Goal: Task Accomplishment & Management: Use online tool/utility

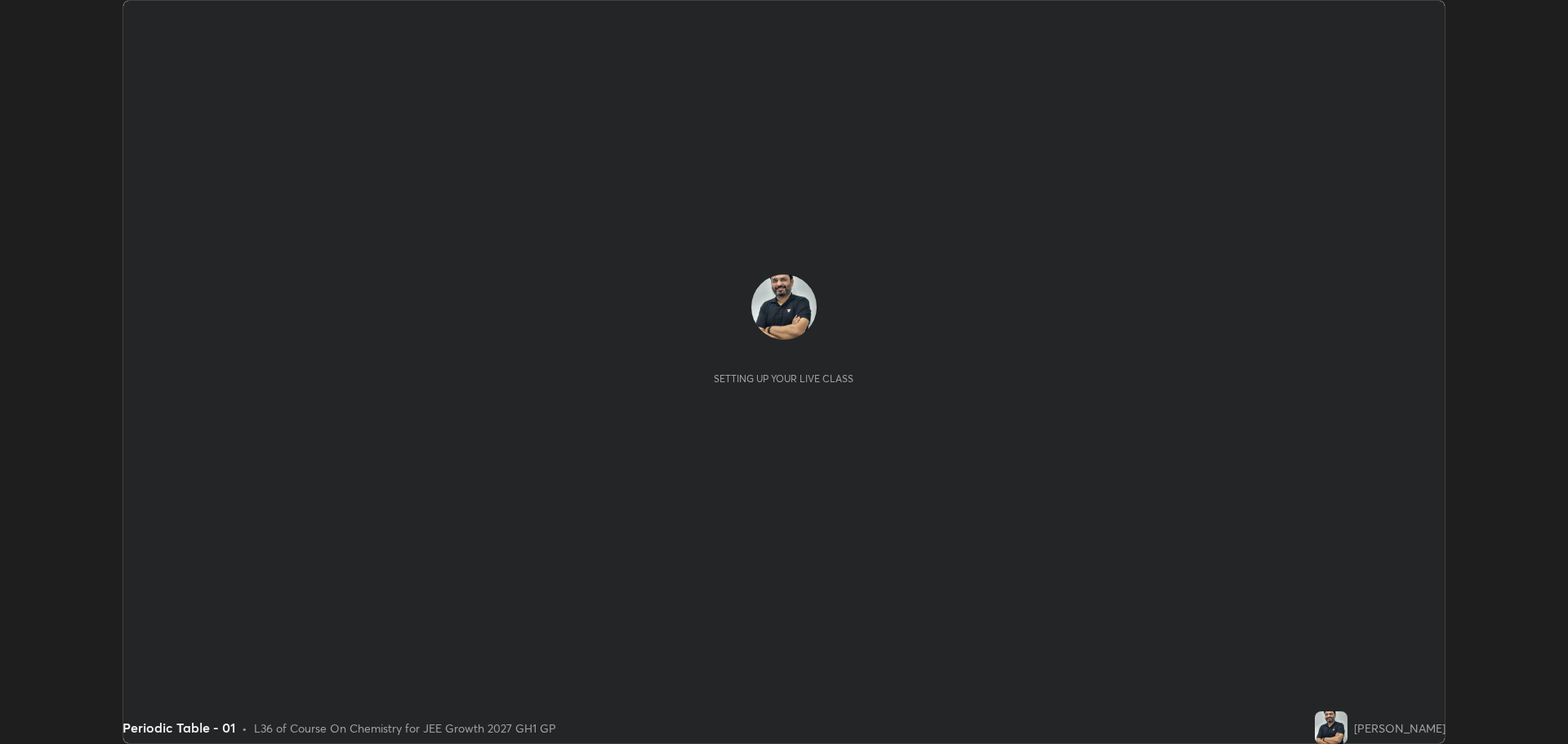
scroll to position [744, 1567]
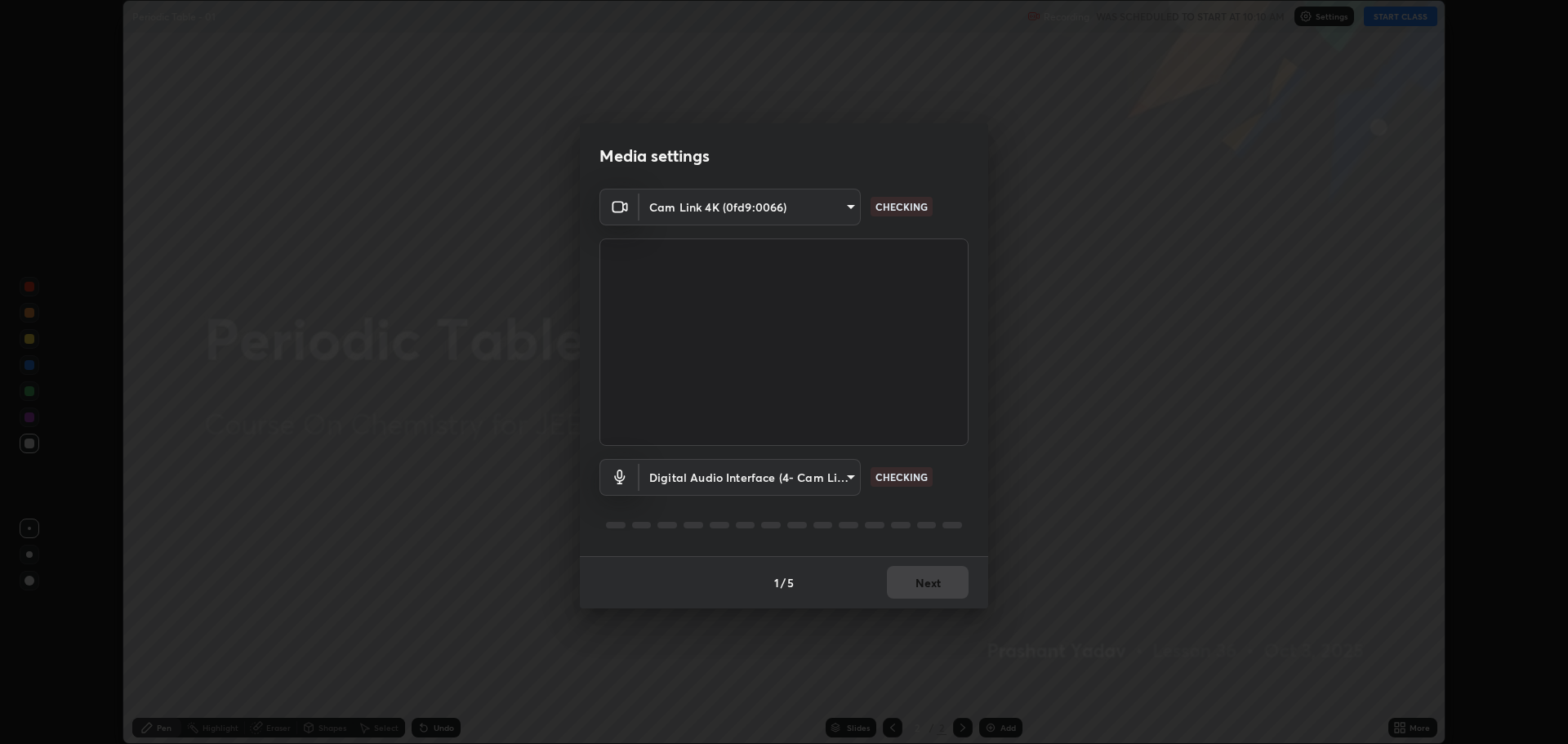
type input "818fcefd3fddf3d091a7478ec67eb8981ca9e8ab5665e76ce228af1b2ffa74de"
type input "9eef42aa830c615b5d7534580cc3e66c86575aa8da00648f2c59efabe6233f6d"
click at [925, 584] on button "Next" at bounding box center [928, 582] width 82 height 32
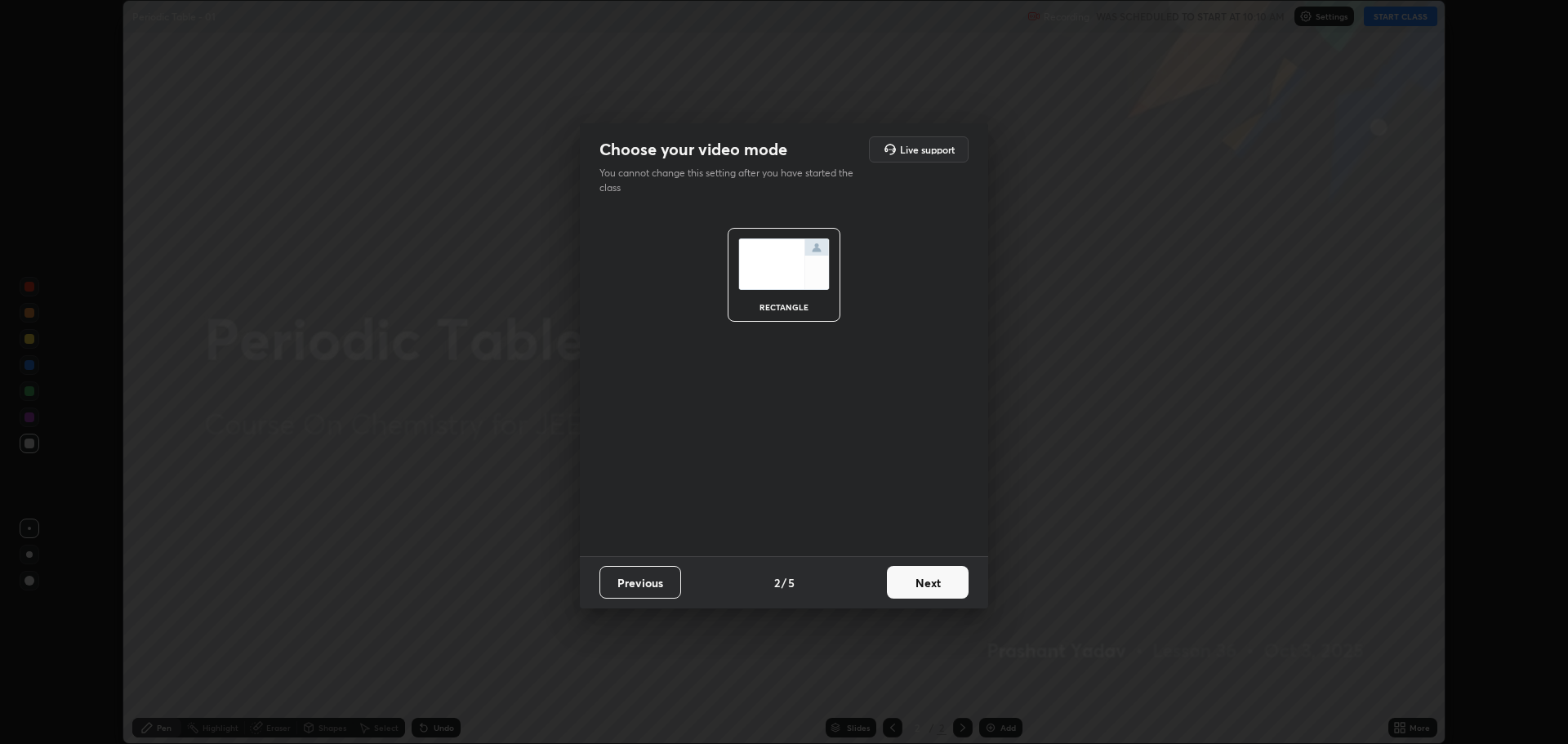
click at [923, 581] on button "Next" at bounding box center [928, 582] width 82 height 32
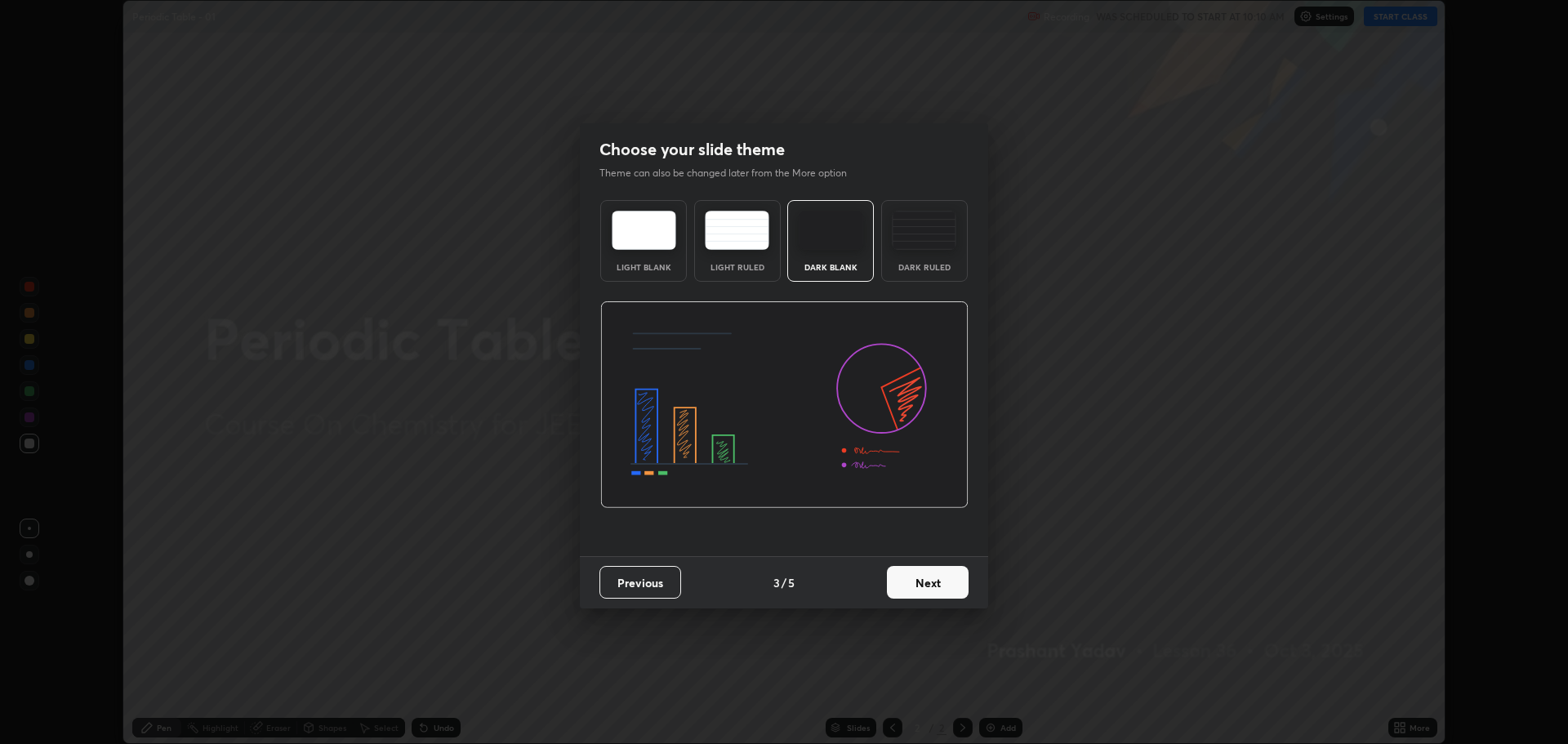
click at [922, 588] on button "Next" at bounding box center [928, 582] width 82 height 32
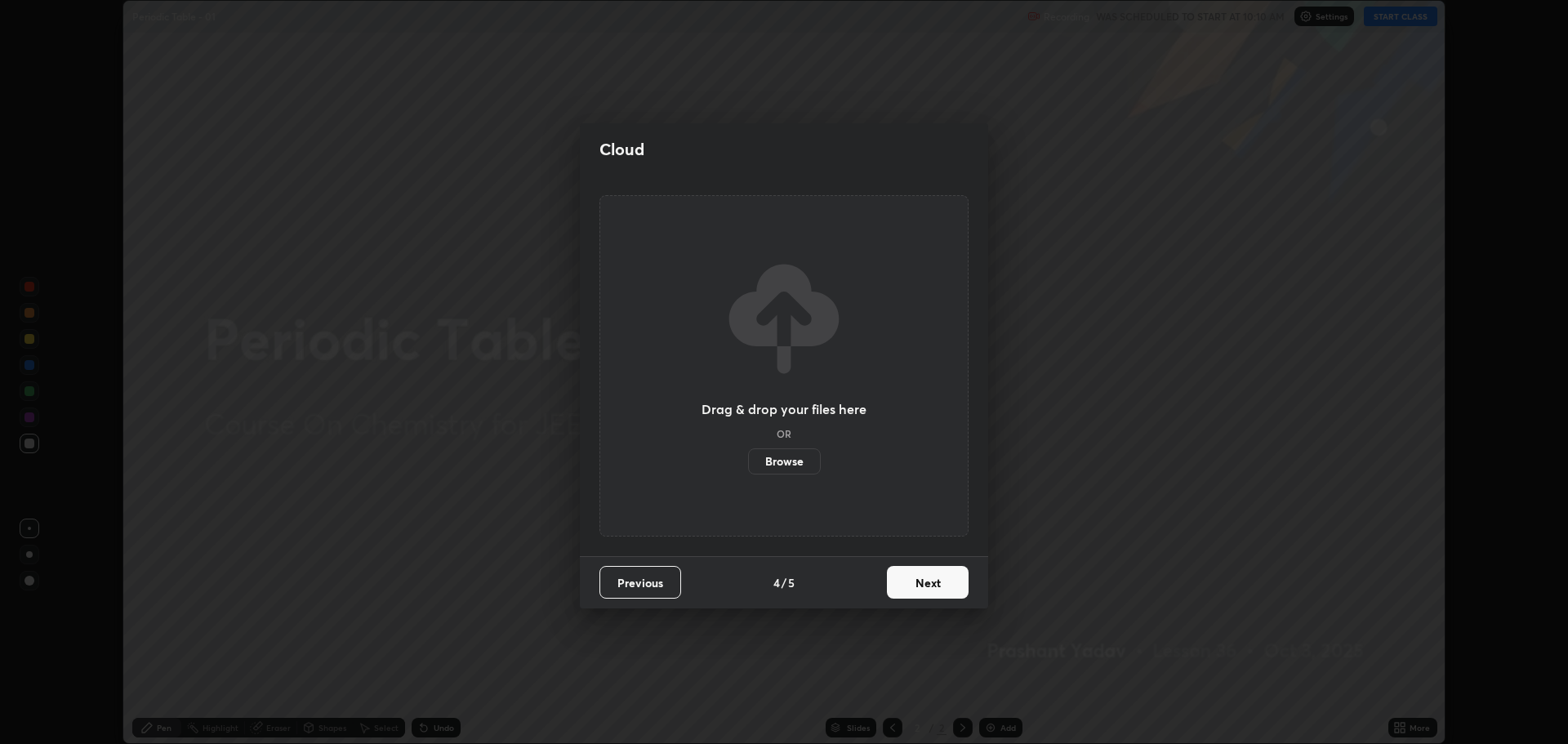
click at [923, 588] on button "Next" at bounding box center [928, 582] width 82 height 32
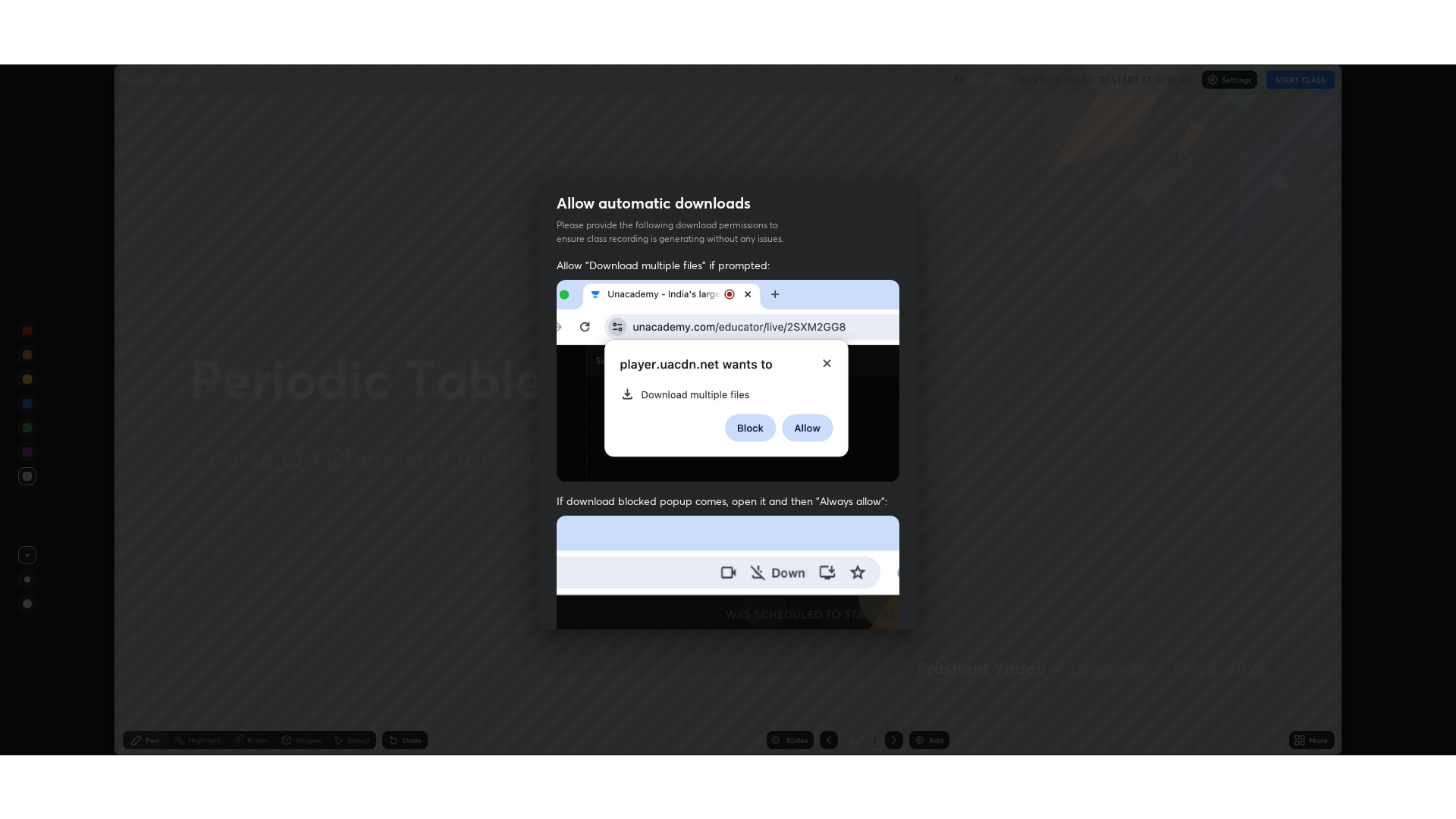
scroll to position [308, 0]
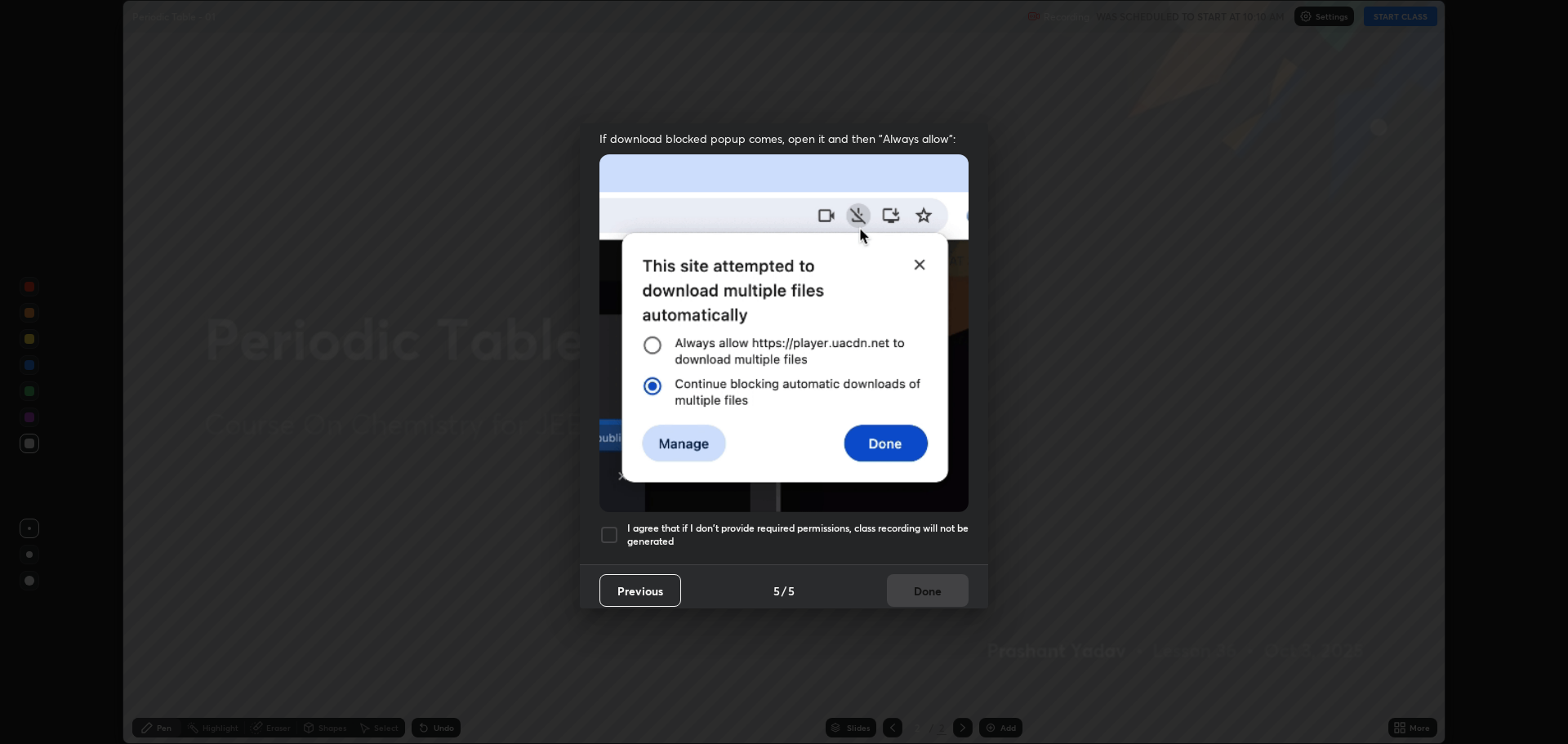
click at [609, 525] on div at bounding box center [610, 535] width 20 height 20
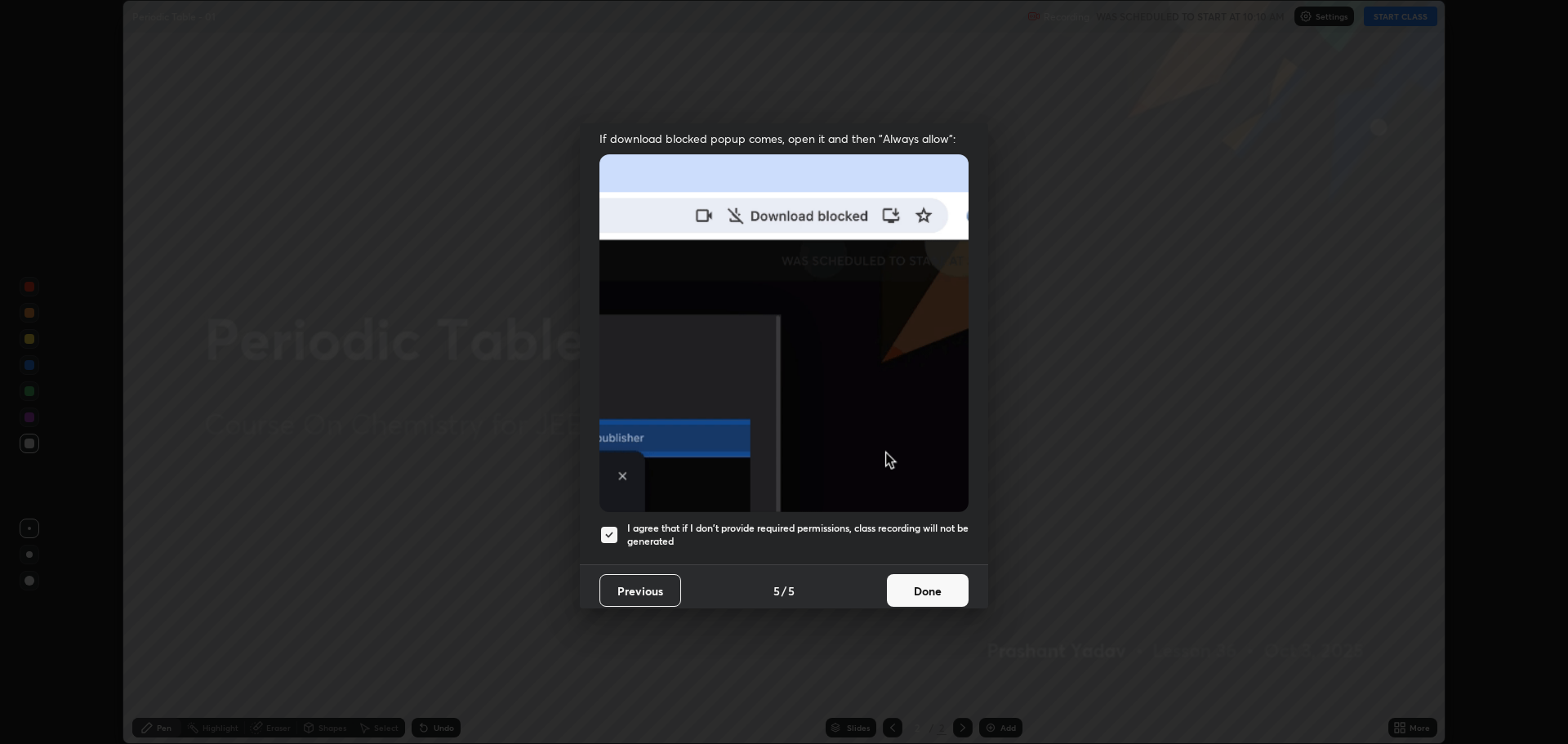
click at [911, 588] on button "Done" at bounding box center [928, 590] width 82 height 32
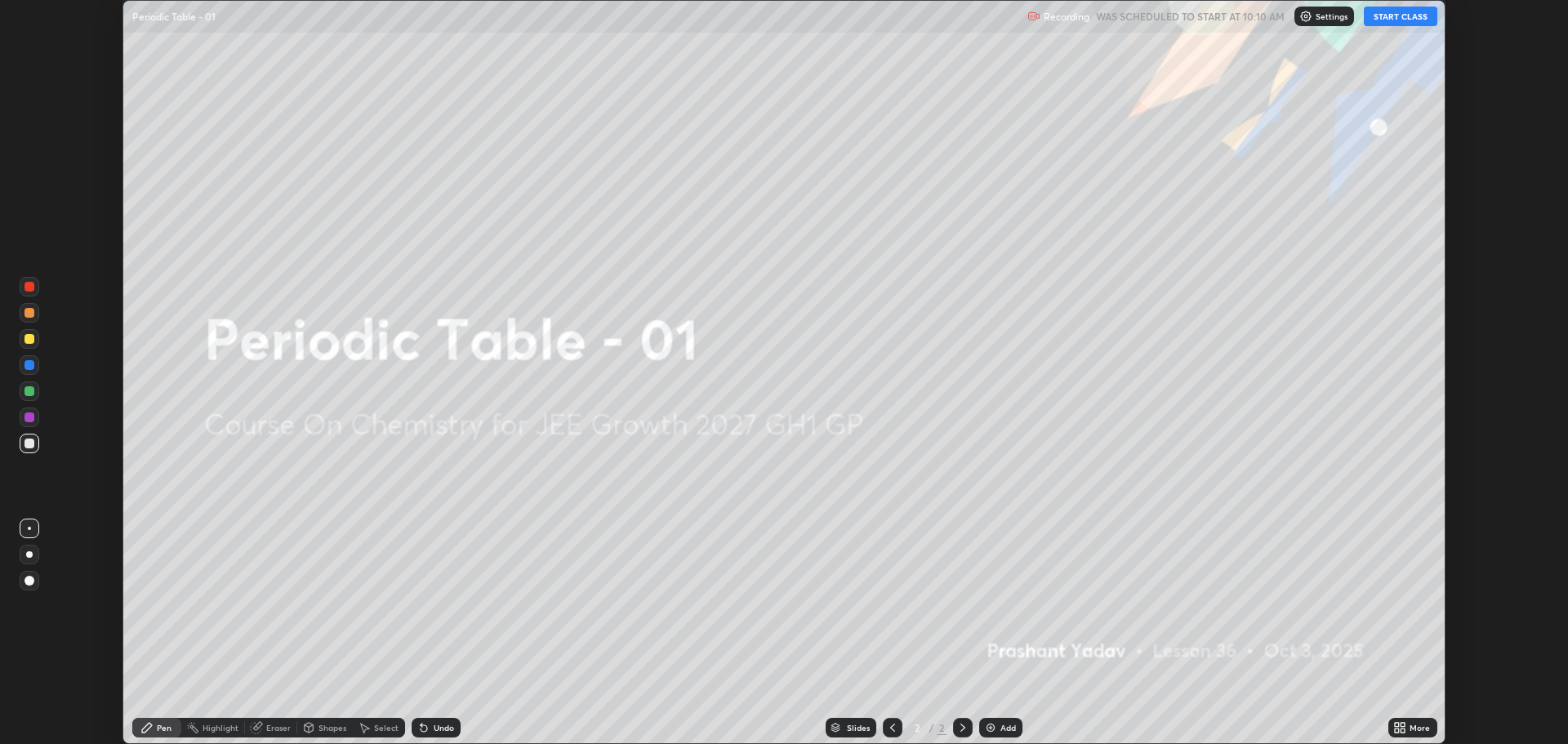
click at [1406, 720] on div "More" at bounding box center [1413, 727] width 49 height 20
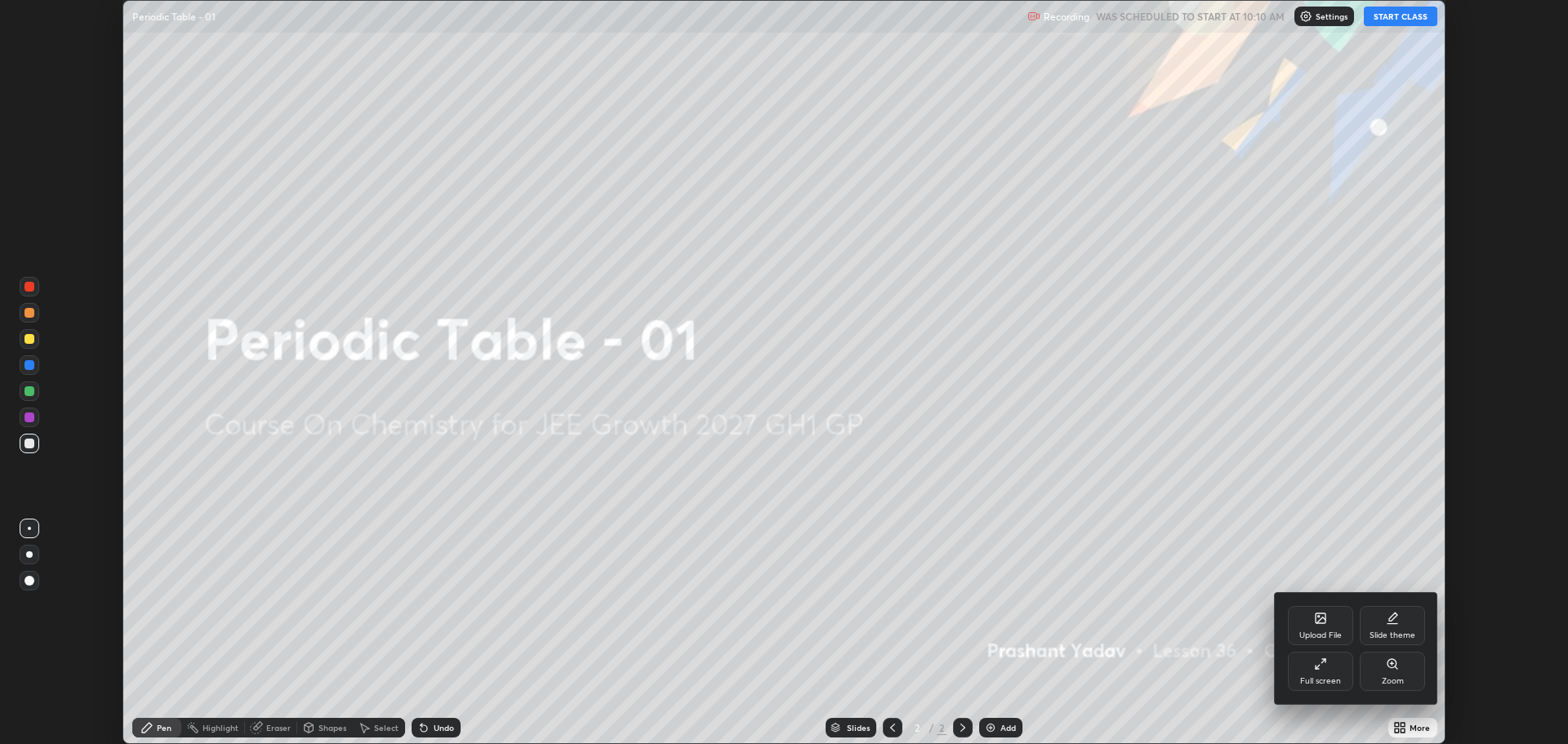
click at [1318, 682] on div "Full screen" at bounding box center [1321, 681] width 41 height 8
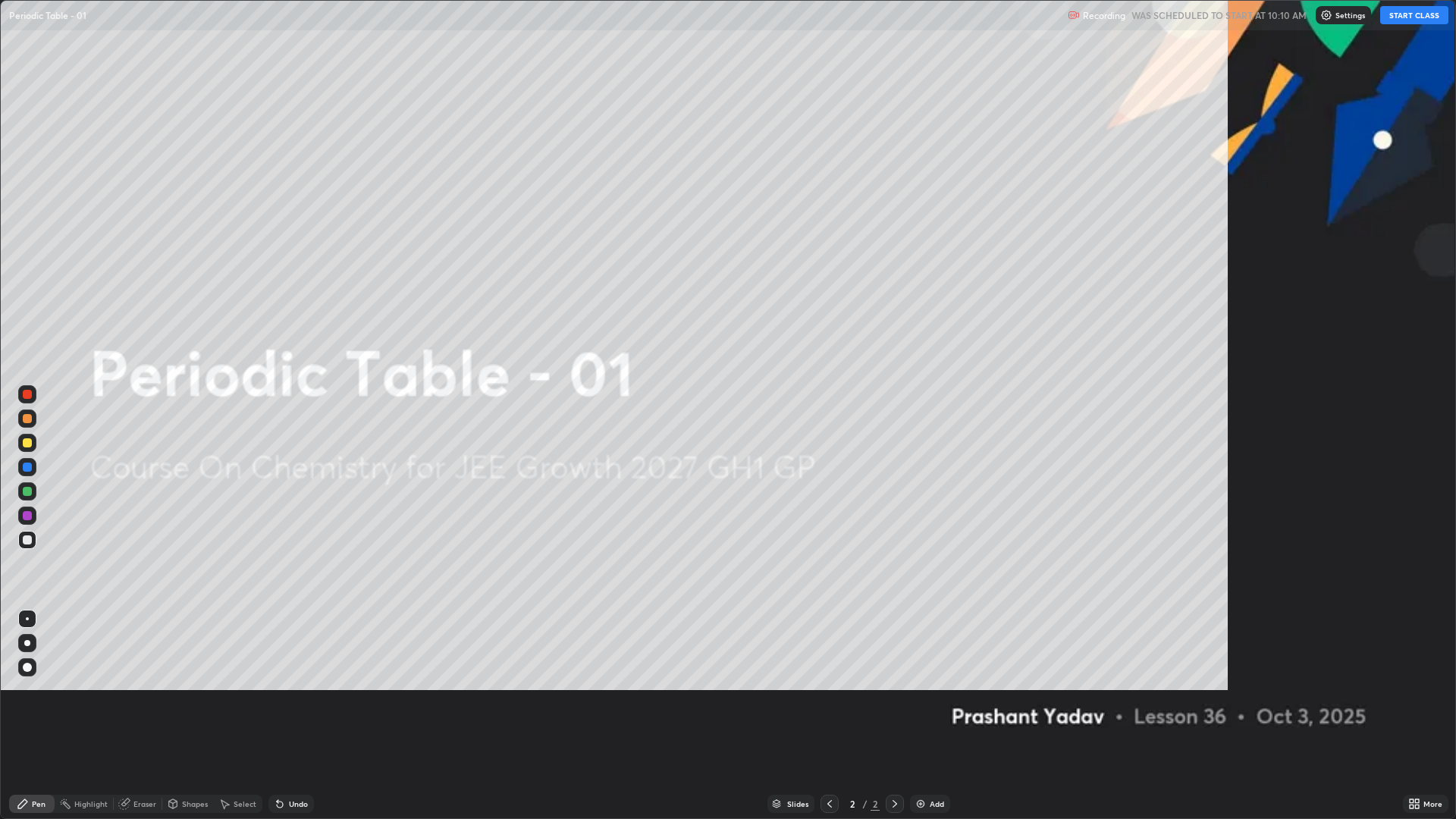
scroll to position [819, 1456]
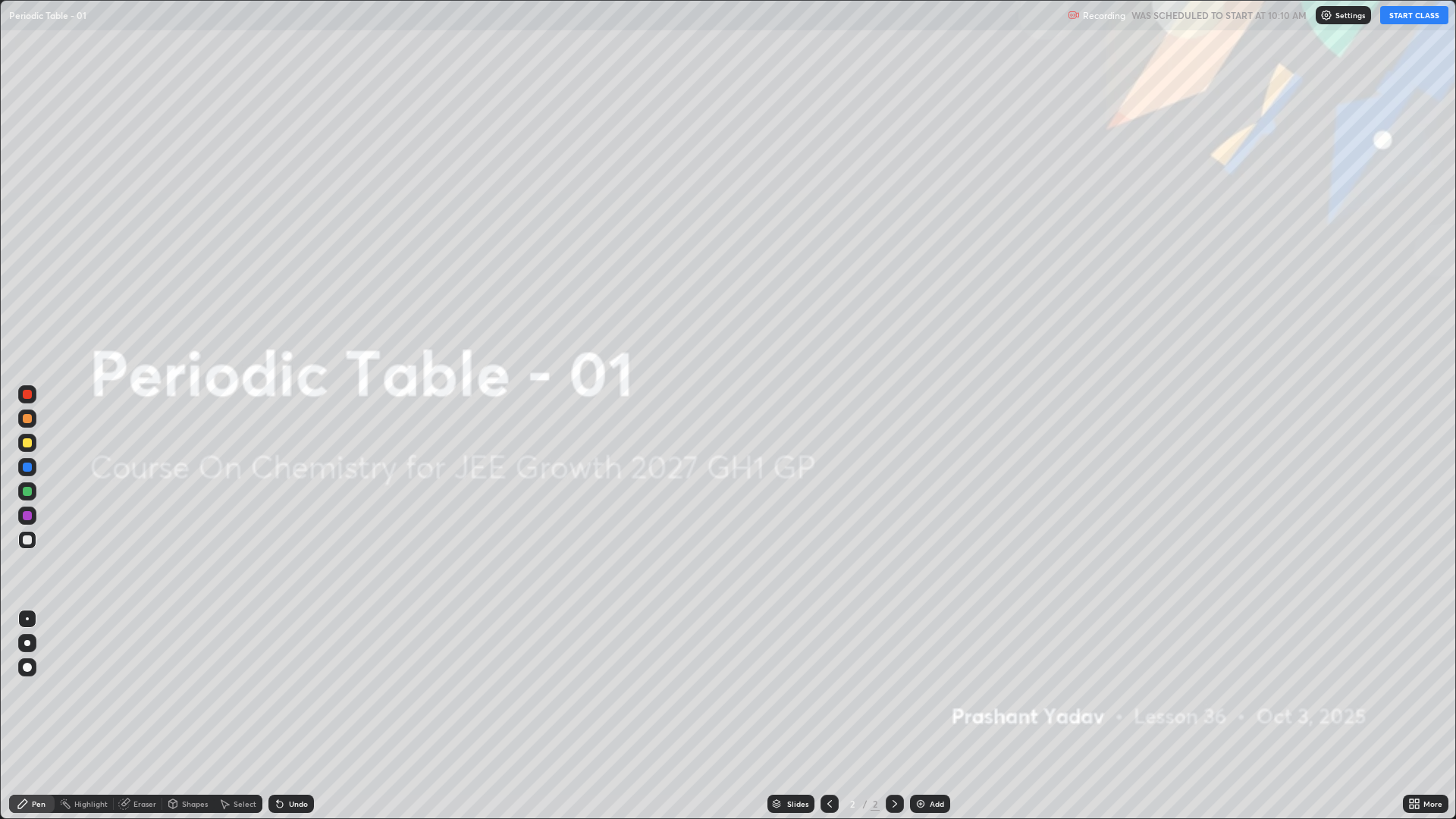
click at [1407, 13] on button "START CLASS" at bounding box center [1414, 15] width 68 height 19
click at [929, 691] on div "Slides 2 / 2 Add" at bounding box center [858, 804] width 1089 height 30
click at [44, 227] on div "Erase all" at bounding box center [27, 409] width 36 height 759
click at [921, 691] on img at bounding box center [921, 804] width 12 height 12
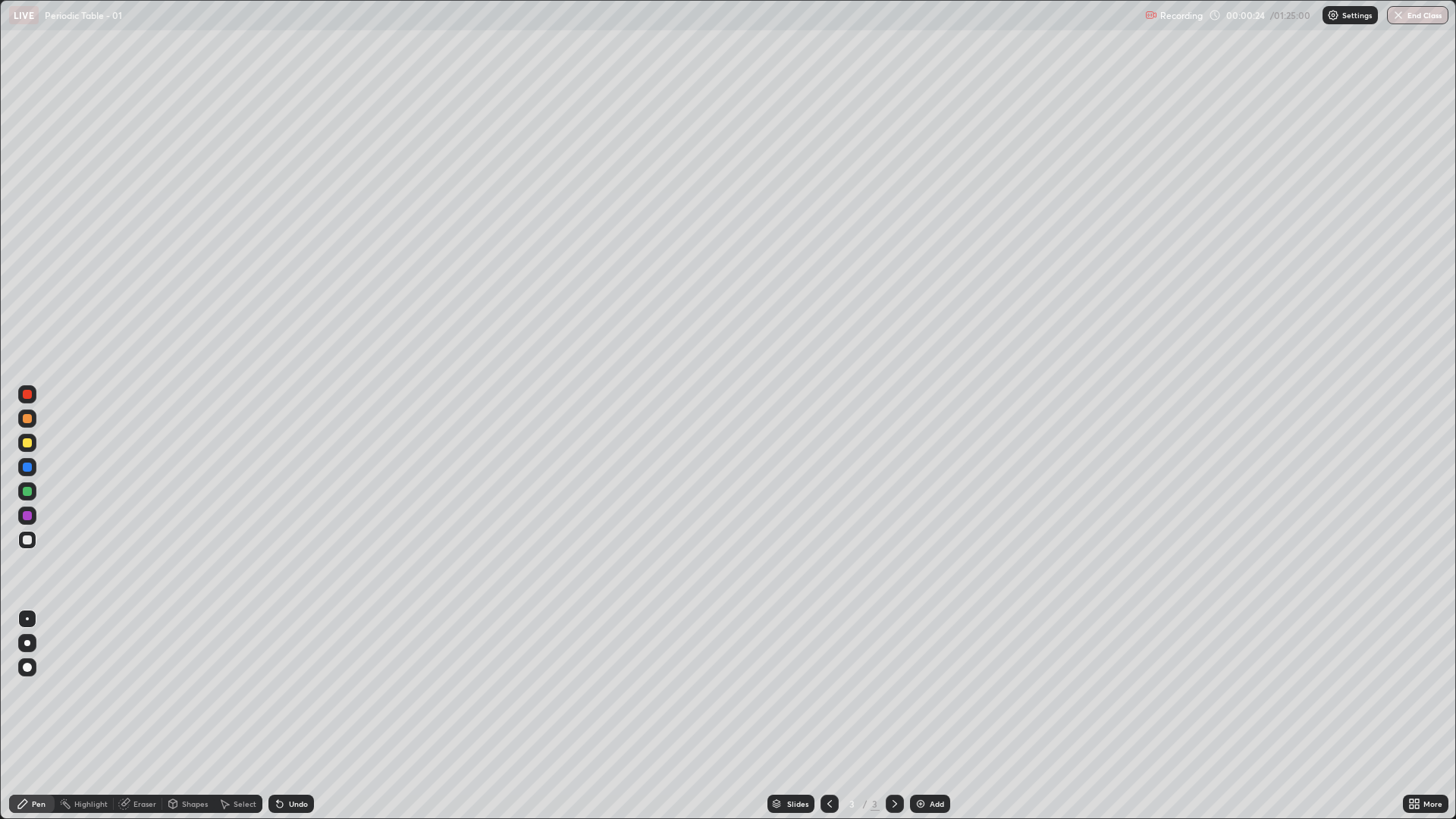
click at [27, 643] on div at bounding box center [27, 643] width 6 height 6
click at [930, 691] on div "Add" at bounding box center [937, 804] width 15 height 8
click at [922, 691] on img at bounding box center [921, 804] width 12 height 12
click at [28, 444] on div at bounding box center [27, 443] width 9 height 9
click at [23, 544] on div at bounding box center [28, 541] width 19 height 19
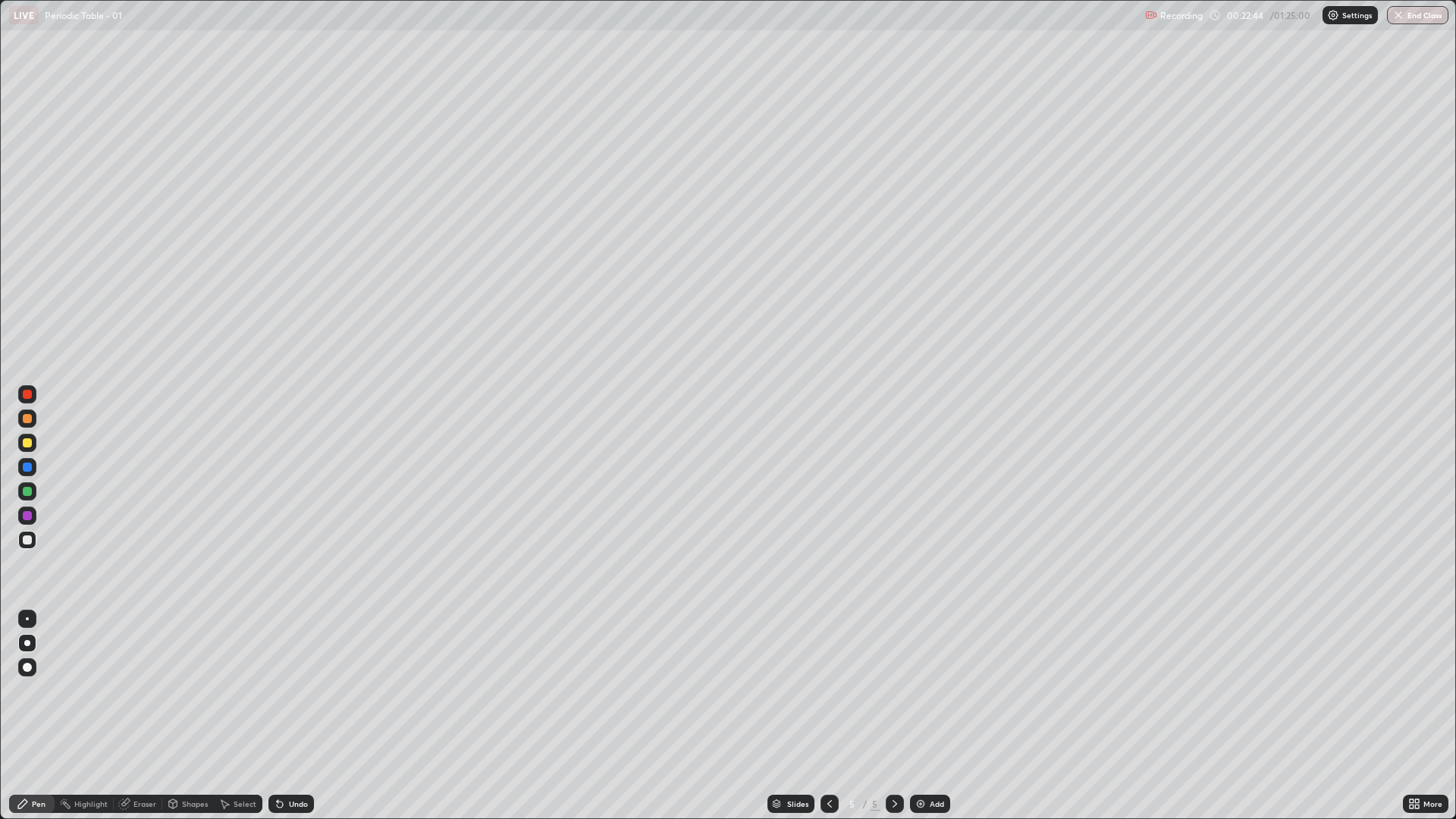
click at [920, 691] on img at bounding box center [921, 804] width 12 height 12
click at [293, 691] on div "Undo" at bounding box center [298, 804] width 19 height 8
click at [28, 444] on div at bounding box center [27, 443] width 9 height 9
click at [290, 691] on div "Undo" at bounding box center [298, 804] width 19 height 8
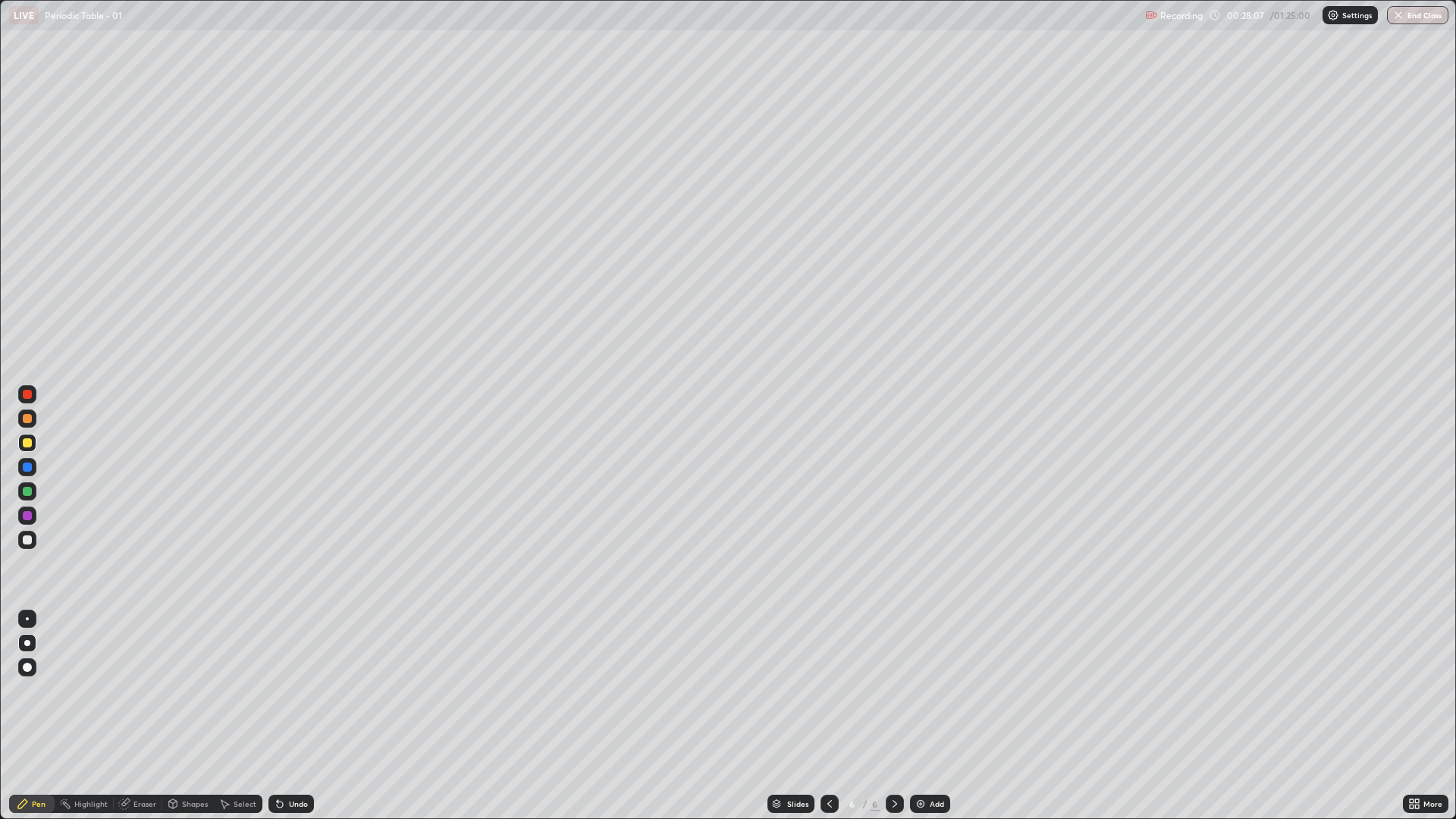
click at [289, 691] on div "Undo" at bounding box center [298, 804] width 19 height 8
click at [296, 691] on div "Undo" at bounding box center [298, 804] width 19 height 8
click at [297, 691] on div "Undo" at bounding box center [298, 804] width 19 height 8
click at [139, 691] on div "Eraser" at bounding box center [145, 804] width 22 height 8
click at [42, 691] on div "Pen" at bounding box center [39, 804] width 14 height 8
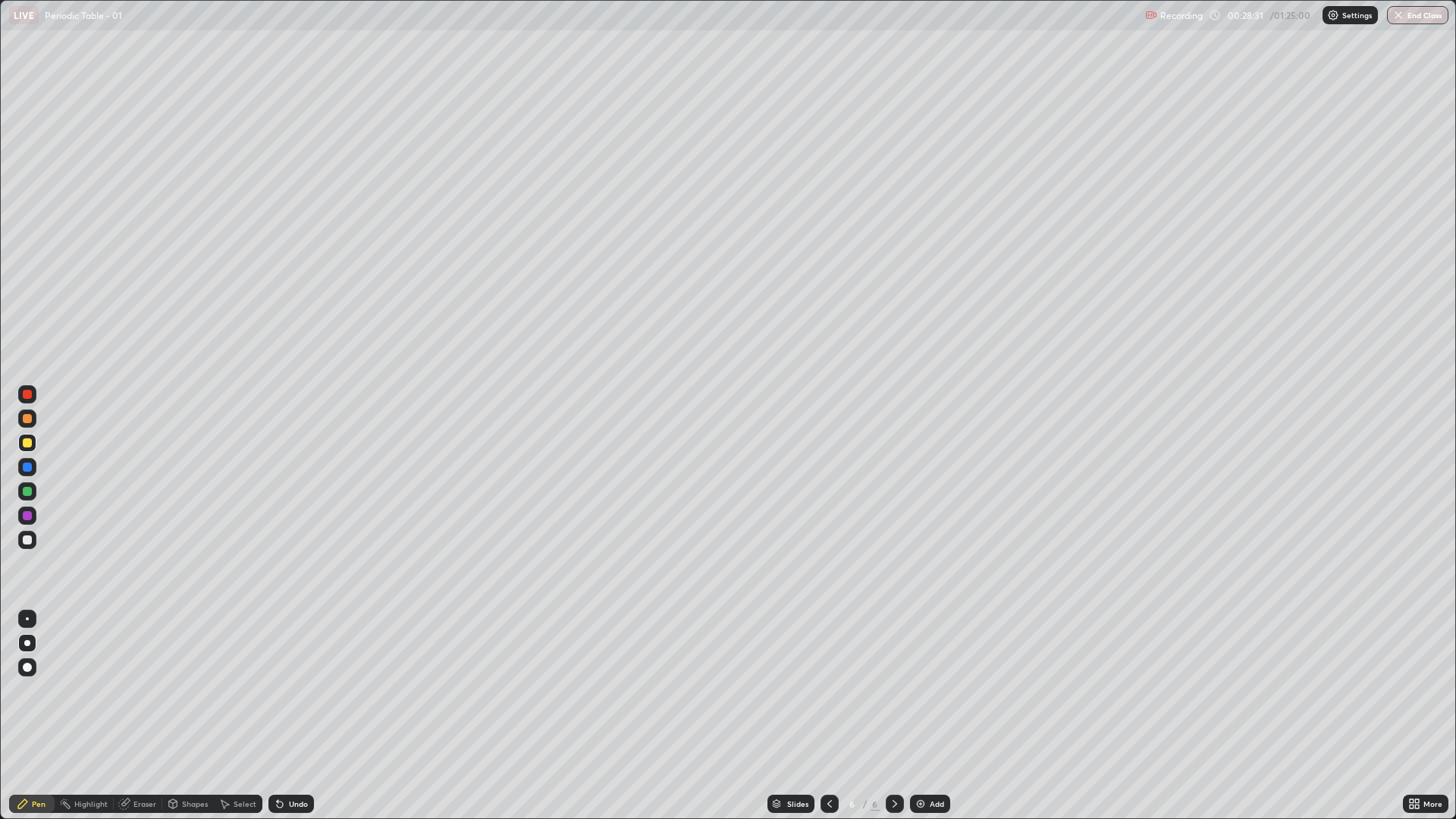
click at [29, 544] on div at bounding box center [27, 541] width 9 height 9
click at [825, 691] on div at bounding box center [830, 804] width 19 height 30
click at [893, 691] on icon at bounding box center [895, 804] width 12 height 12
click at [290, 691] on div "Undo" at bounding box center [298, 804] width 19 height 8
click at [292, 691] on div "Undo" at bounding box center [288, 804] width 52 height 30
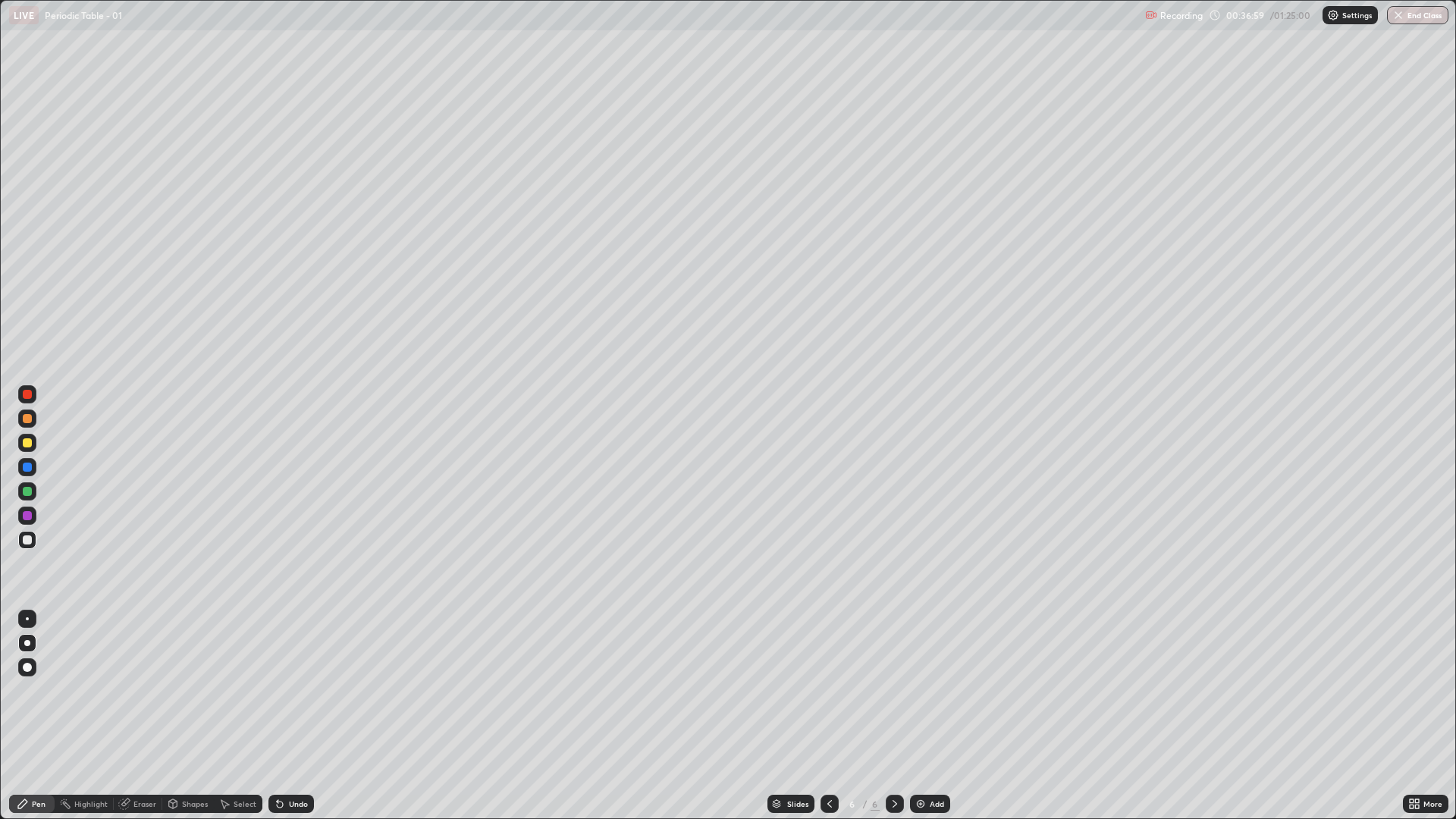
click at [29, 541] on div at bounding box center [27, 541] width 9 height 9
click at [923, 691] on img at bounding box center [921, 804] width 12 height 12
click at [26, 445] on div at bounding box center [27, 443] width 9 height 9
click at [30, 493] on div at bounding box center [27, 492] width 9 height 9
click at [31, 542] on div at bounding box center [27, 541] width 9 height 9
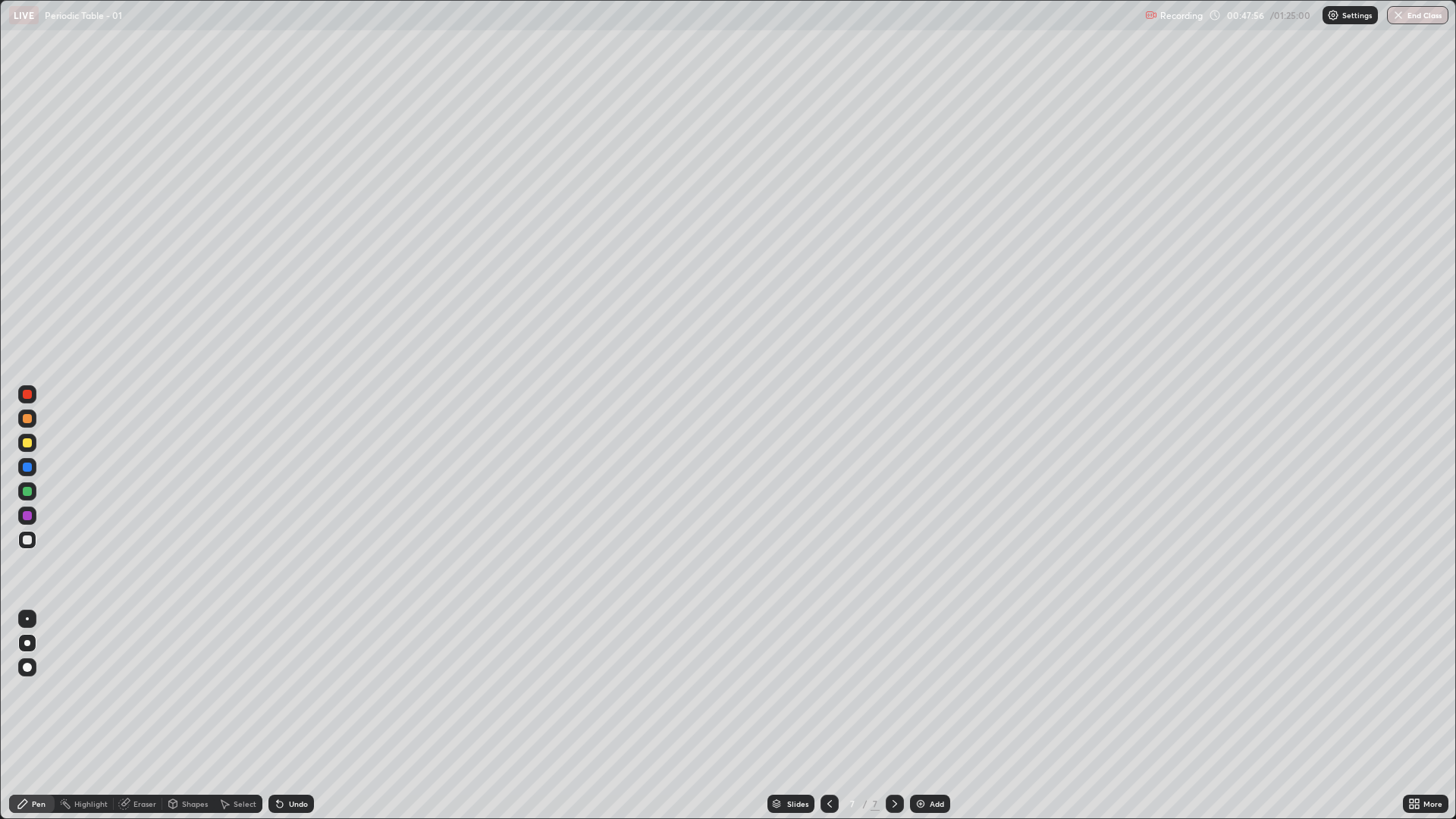
click at [921, 691] on div "Add" at bounding box center [930, 804] width 40 height 19
click at [285, 691] on div "Undo" at bounding box center [291, 804] width 46 height 19
click at [289, 691] on div "Undo" at bounding box center [291, 804] width 46 height 19
click at [145, 691] on div "Eraser" at bounding box center [145, 804] width 22 height 8
click at [42, 691] on div "Pen" at bounding box center [39, 804] width 14 height 8
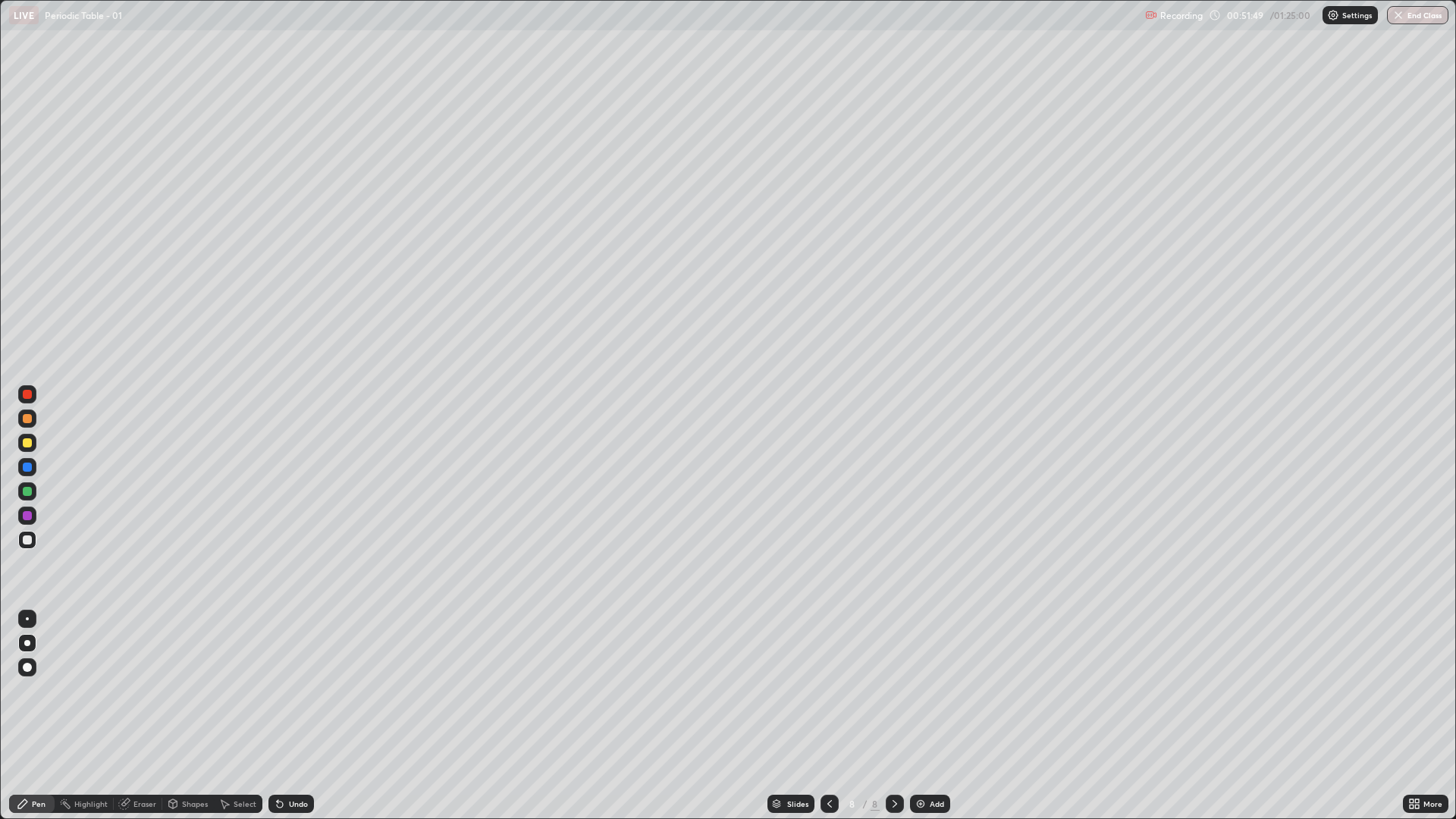
click at [30, 540] on div at bounding box center [27, 541] width 9 height 9
click at [138, 691] on div "Eraser" at bounding box center [138, 804] width 49 height 19
click at [35, 691] on div "Pen" at bounding box center [32, 804] width 46 height 19
click at [28, 538] on div at bounding box center [27, 541] width 9 height 9
click at [289, 691] on div "Undo" at bounding box center [288, 804] width 52 height 30
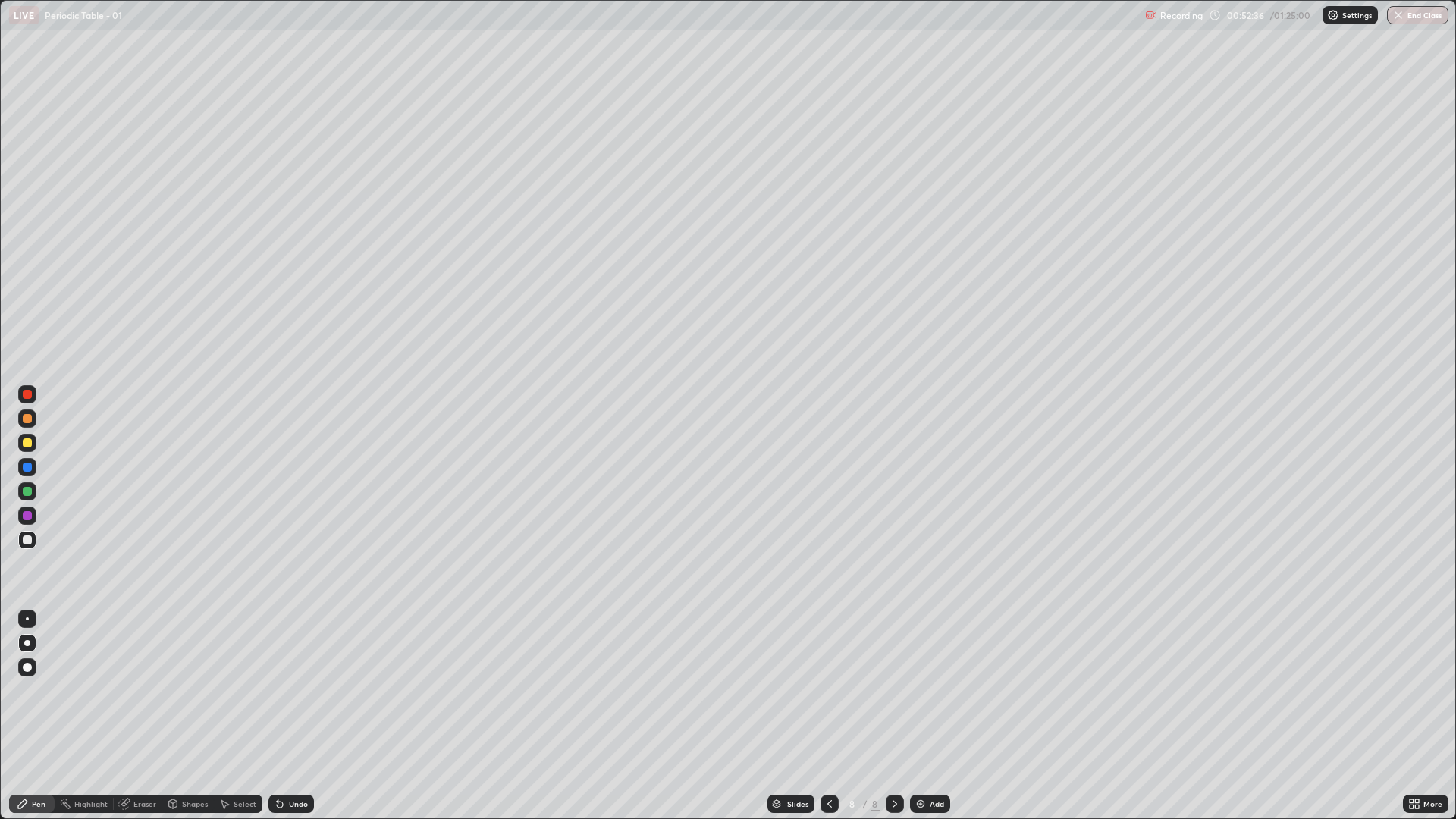
click at [285, 691] on div "Undo" at bounding box center [291, 804] width 46 height 19
click at [288, 691] on div "Undo" at bounding box center [291, 804] width 46 height 19
click at [289, 691] on div "Undo" at bounding box center [298, 804] width 19 height 8
click at [297, 691] on div "Undo" at bounding box center [298, 804] width 19 height 8
click at [912, 691] on div "Add" at bounding box center [930, 804] width 40 height 19
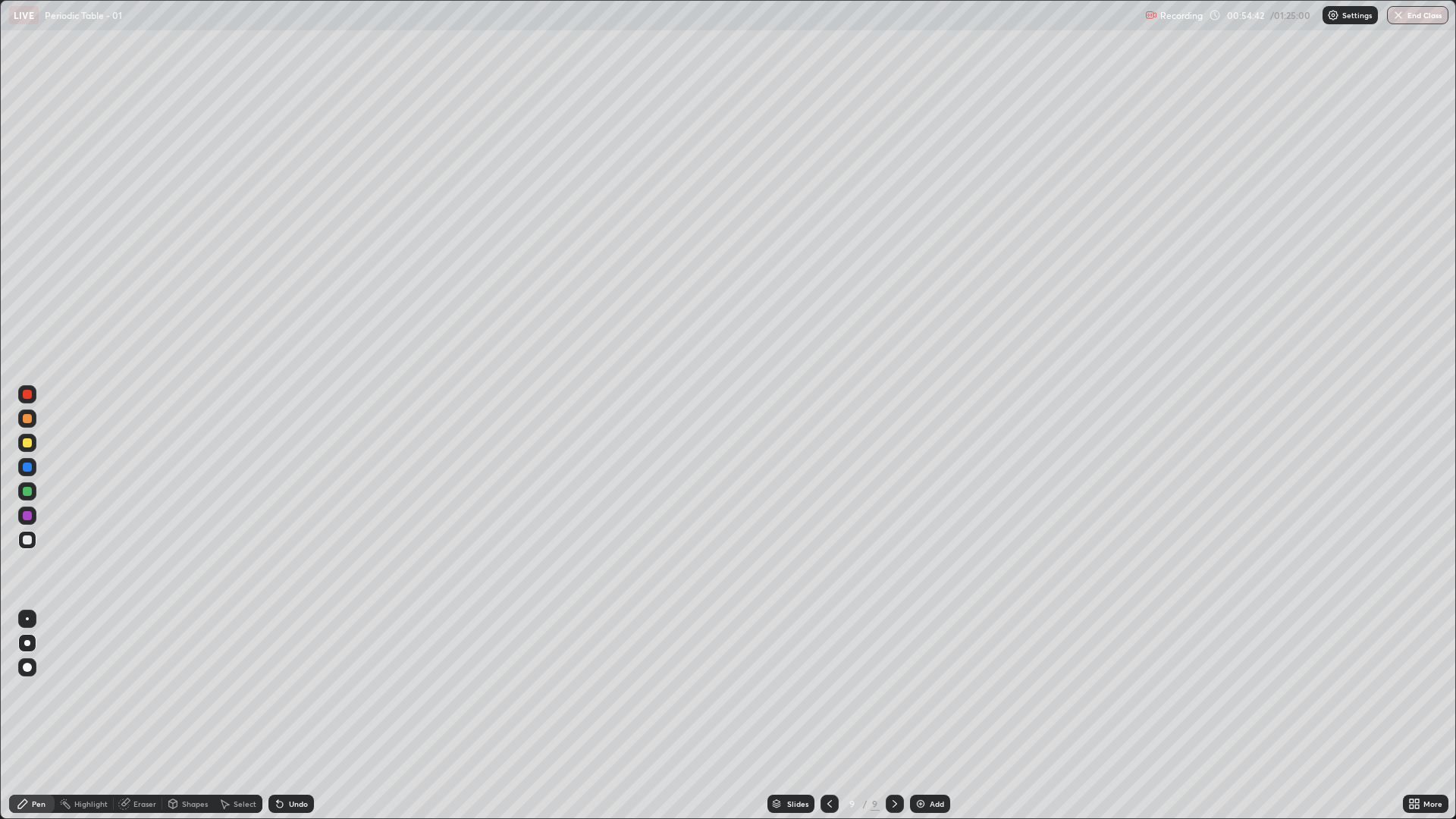
click at [290, 691] on div "Undo" at bounding box center [298, 804] width 19 height 8
click at [289, 691] on div "Undo" at bounding box center [298, 804] width 19 height 8
click at [292, 691] on div "Undo" at bounding box center [298, 804] width 19 height 8
click at [293, 691] on div "Undo" at bounding box center [291, 804] width 46 height 19
click at [291, 691] on div "Undo" at bounding box center [291, 804] width 46 height 19
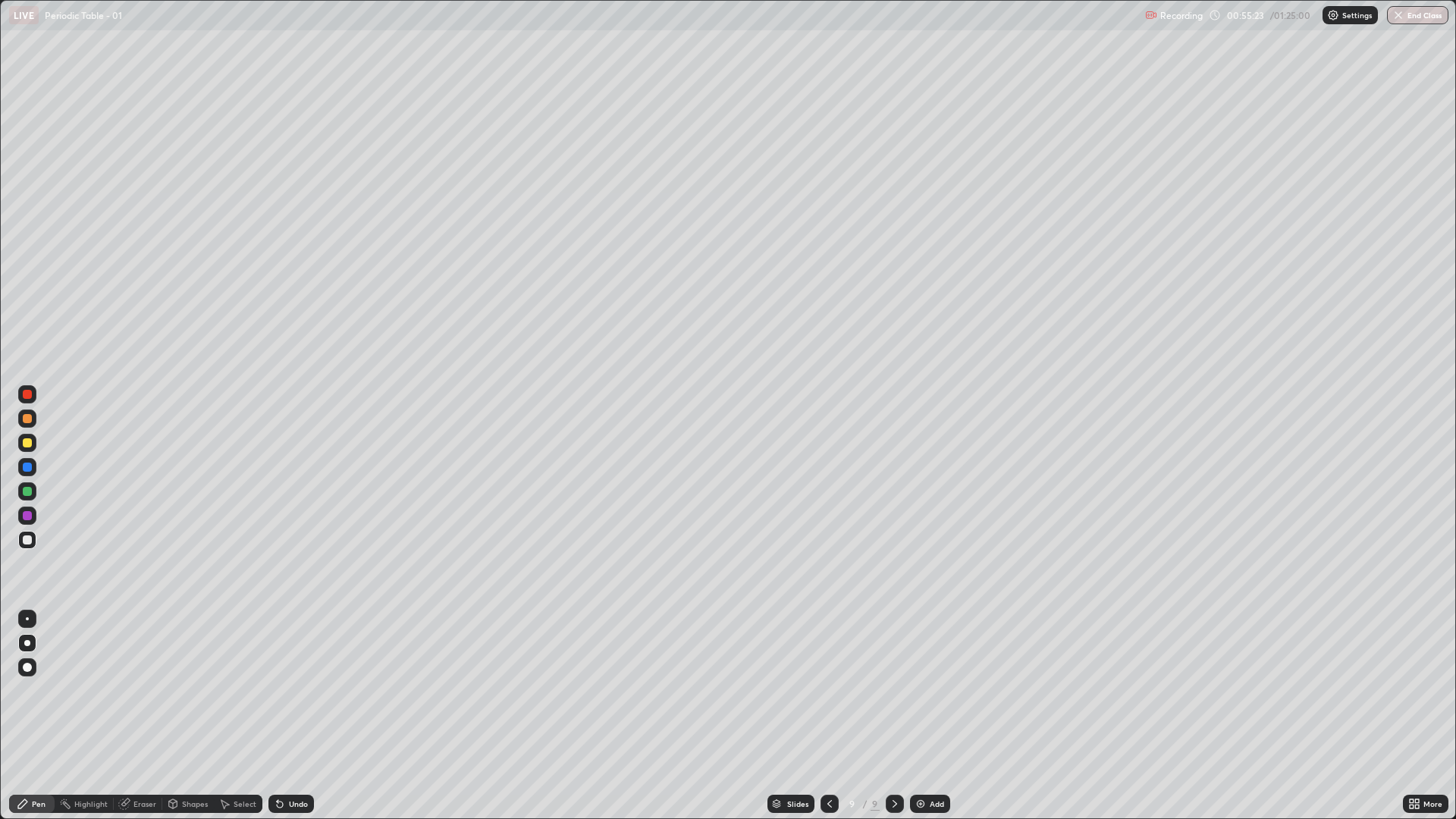
click at [296, 691] on div "Undo" at bounding box center [298, 804] width 19 height 8
click at [300, 691] on div "Undo" at bounding box center [291, 804] width 46 height 19
click at [146, 691] on div "Eraser" at bounding box center [145, 804] width 22 height 8
click at [42, 691] on div "Pen" at bounding box center [39, 804] width 14 height 8
click at [26, 445] on div at bounding box center [27, 443] width 9 height 9
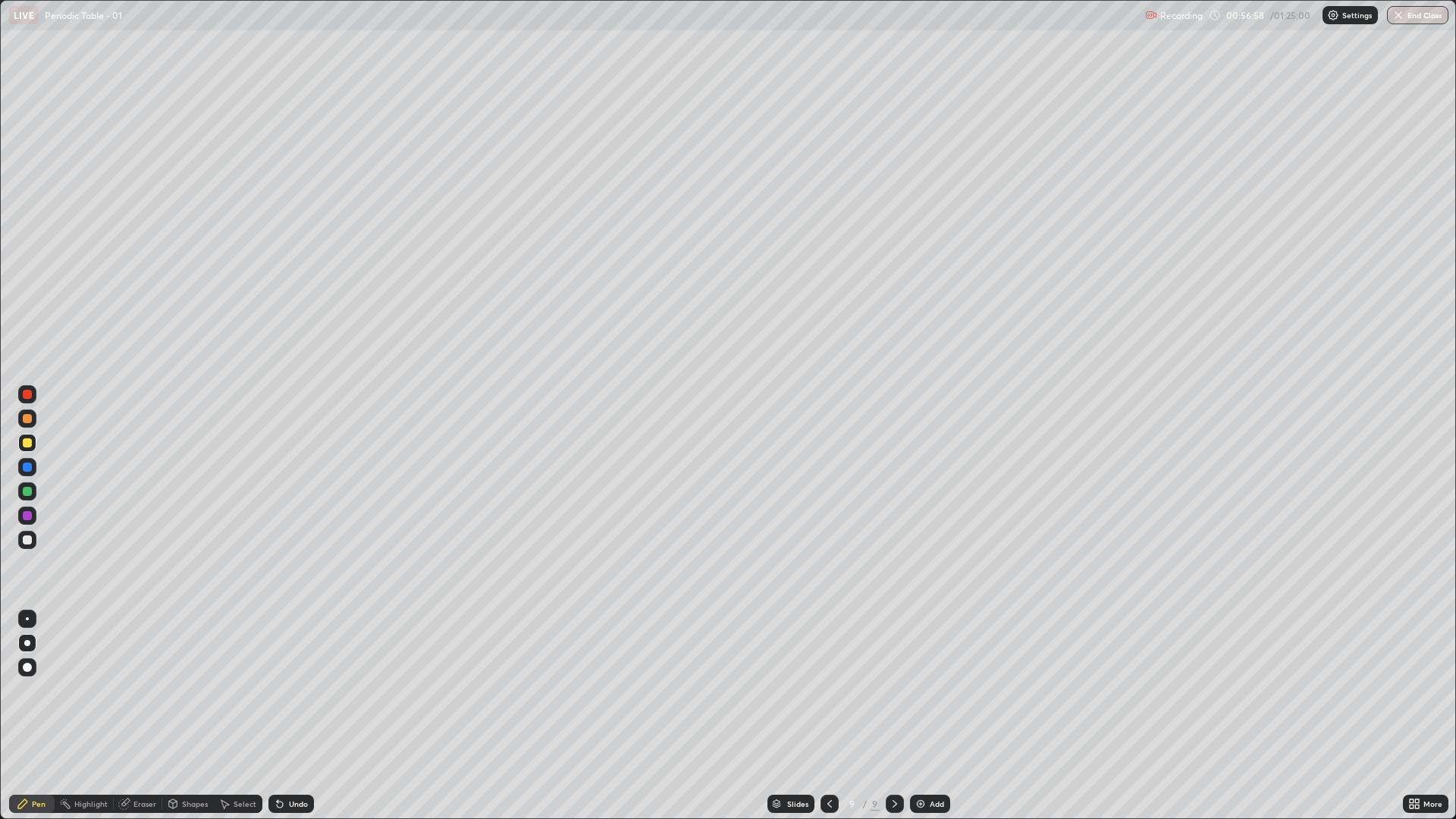
click at [23, 541] on div at bounding box center [27, 541] width 9 height 9
click at [916, 691] on img at bounding box center [921, 804] width 12 height 12
click at [29, 444] on div at bounding box center [27, 443] width 9 height 9
click at [26, 538] on div at bounding box center [27, 541] width 9 height 9
click at [26, 542] on div at bounding box center [27, 541] width 9 height 9
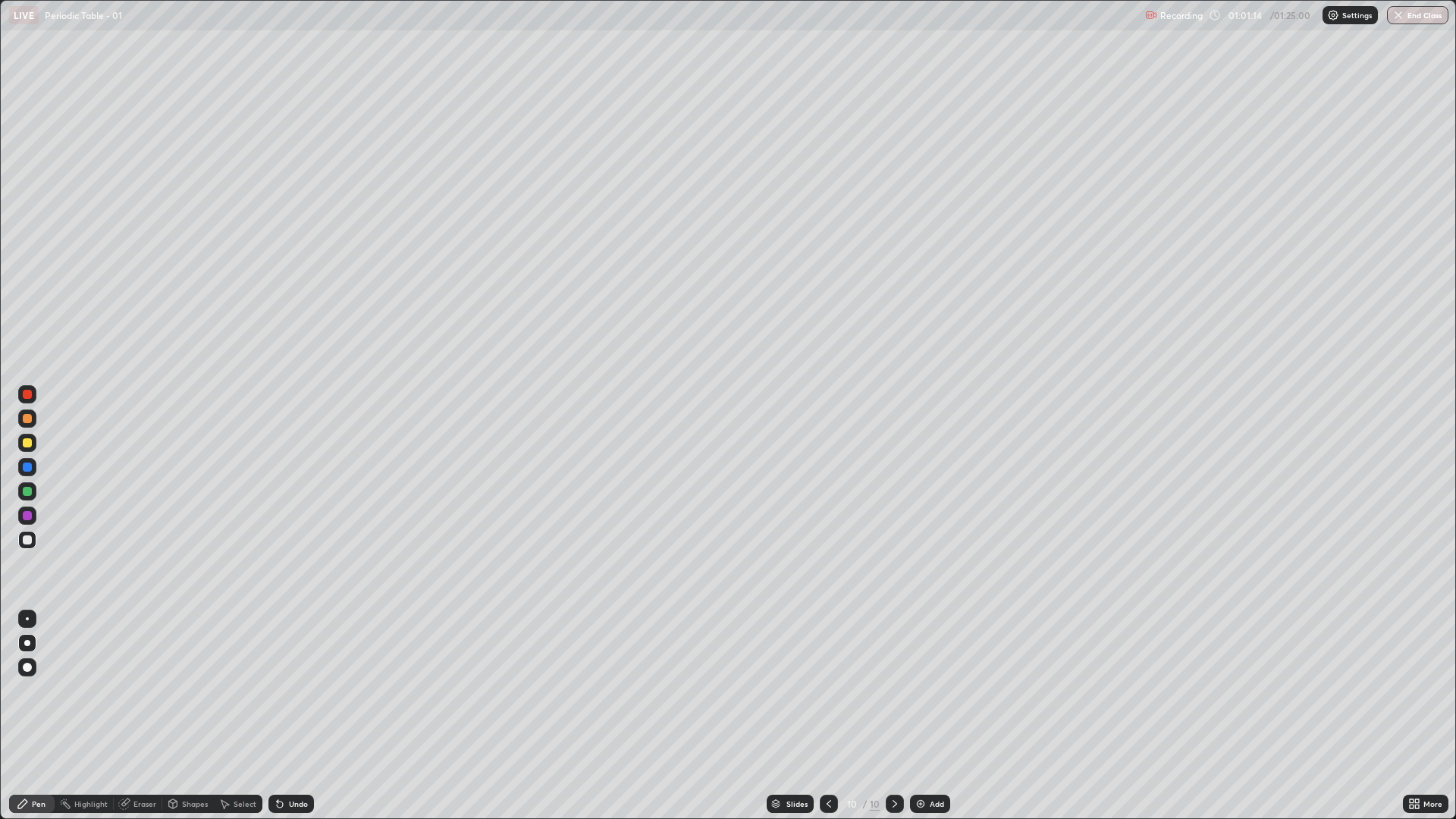
click at [297, 691] on div "Undo" at bounding box center [298, 804] width 19 height 8
click at [303, 691] on div "Undo" at bounding box center [291, 804] width 46 height 19
click at [297, 691] on div "Undo" at bounding box center [298, 804] width 19 height 8
click at [135, 691] on div "Eraser" at bounding box center [145, 804] width 22 height 8
click at [36, 691] on div "Pen" at bounding box center [32, 804] width 46 height 19
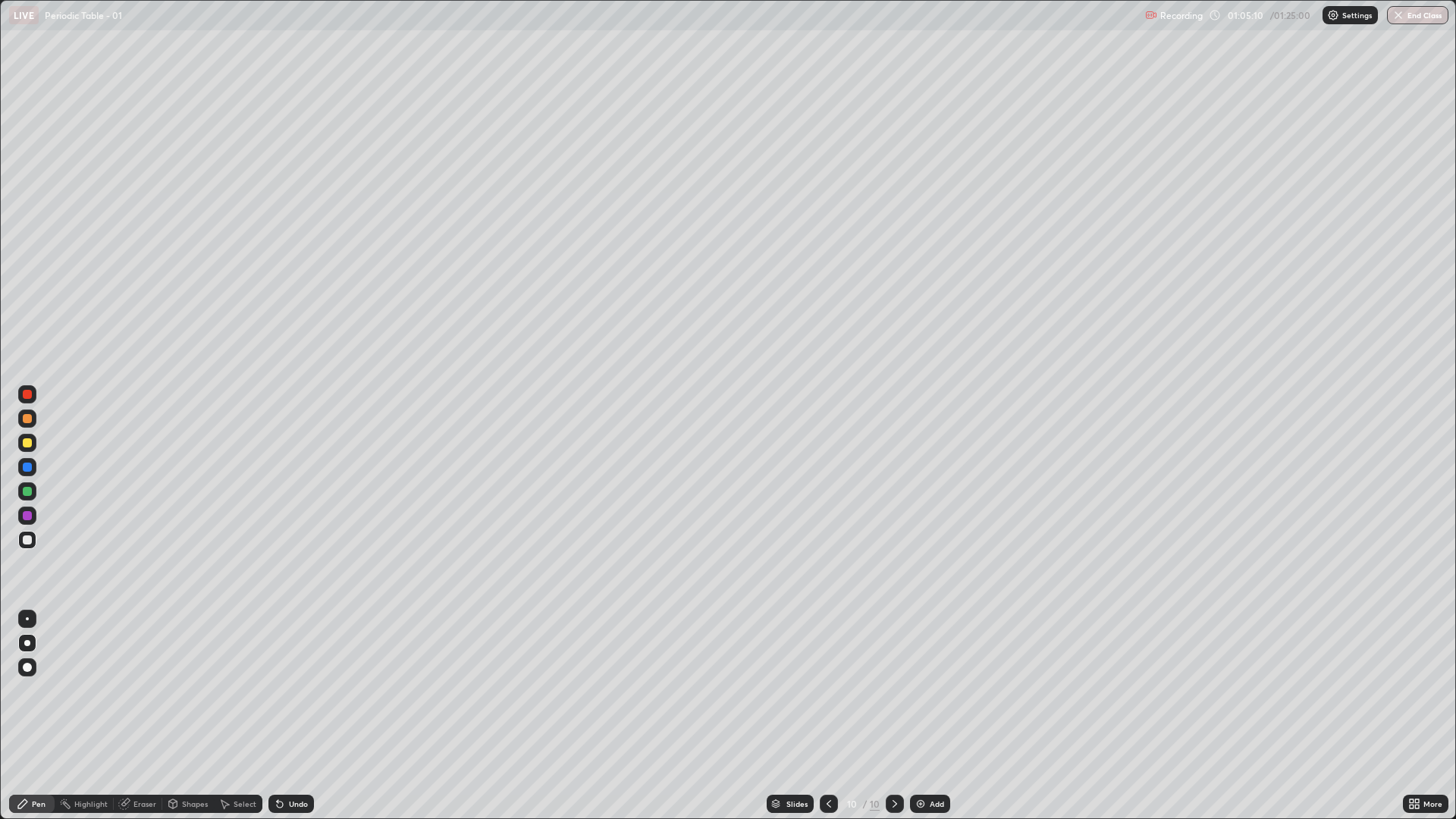
click at [919, 691] on img at bounding box center [921, 804] width 12 height 12
click at [41, 691] on div "Pen" at bounding box center [32, 804] width 46 height 19
click at [26, 541] on div at bounding box center [27, 541] width 9 height 9
click at [289, 691] on div "Undo" at bounding box center [298, 804] width 19 height 8
click at [30, 441] on div at bounding box center [27, 443] width 9 height 9
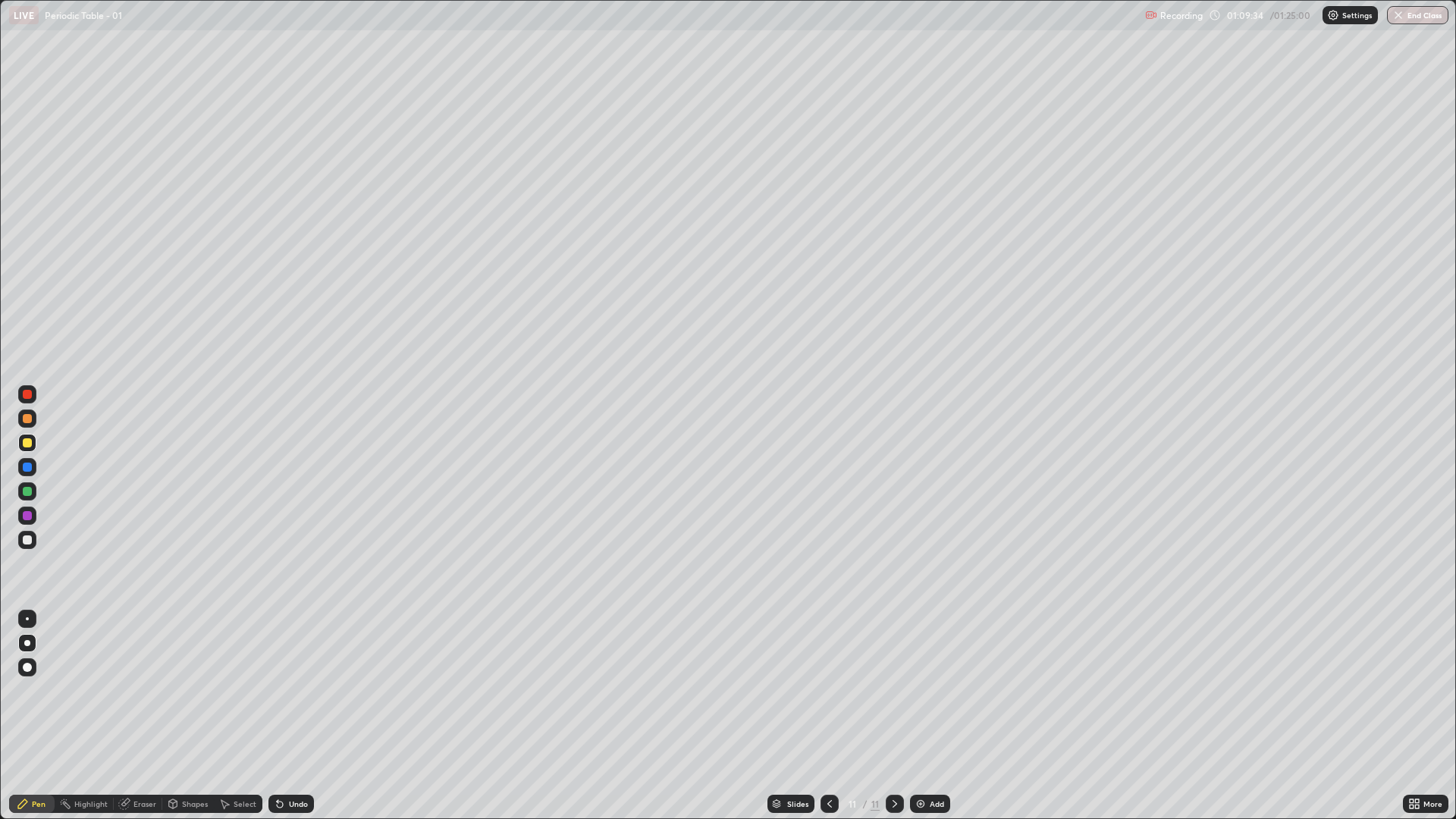
click at [139, 691] on div "Eraser" at bounding box center [145, 804] width 22 height 8
click at [43, 691] on div "Pen" at bounding box center [39, 804] width 14 height 8
click at [43, 691] on div "Pen" at bounding box center [39, 804] width 14 height 8
click at [28, 541] on div at bounding box center [27, 541] width 9 height 9
click at [24, 445] on div at bounding box center [27, 443] width 9 height 9
